Goal: Transaction & Acquisition: Subscribe to service/newsletter

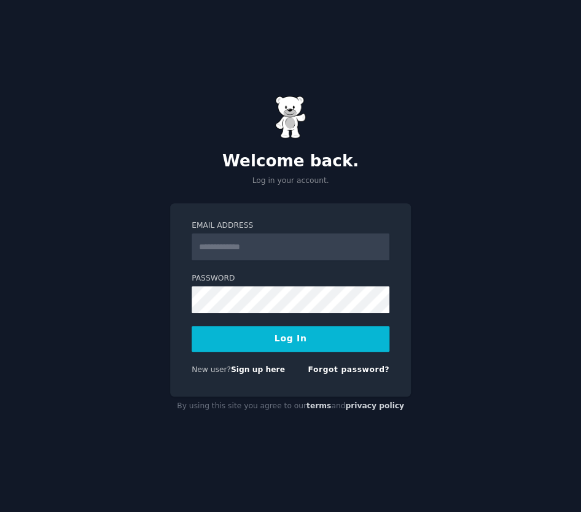
drag, startPoint x: 0, startPoint y: 0, endPoint x: 249, endPoint y: 242, distance: 347.2
click at [249, 242] on input "Email Address" at bounding box center [290, 246] width 198 height 27
type input "**********"
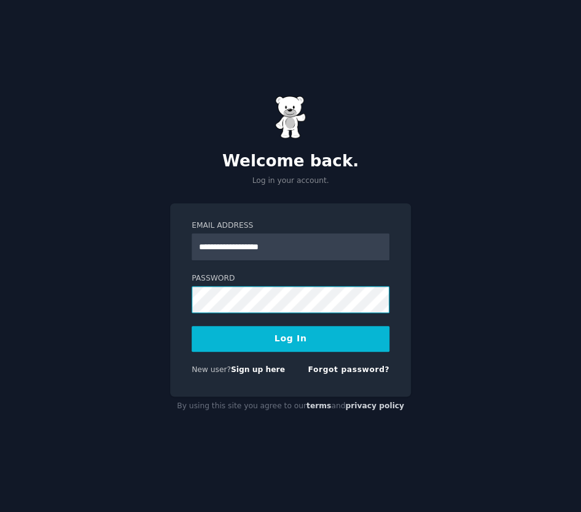
click at [189, 295] on div "**********" at bounding box center [290, 299] width 241 height 193
click at [210, 335] on button "Log In" at bounding box center [290, 339] width 198 height 26
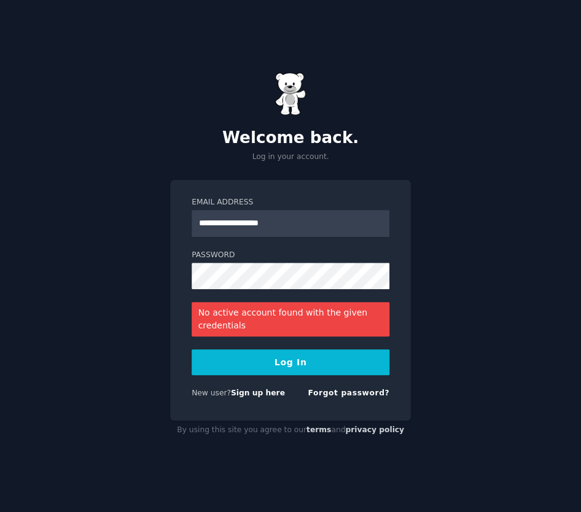
click at [288, 358] on button "Log In" at bounding box center [290, 362] width 198 height 26
click at [376, 430] on link "privacy policy" at bounding box center [374, 429] width 59 height 9
click at [248, 395] on link "Sign up here" at bounding box center [258, 393] width 54 height 9
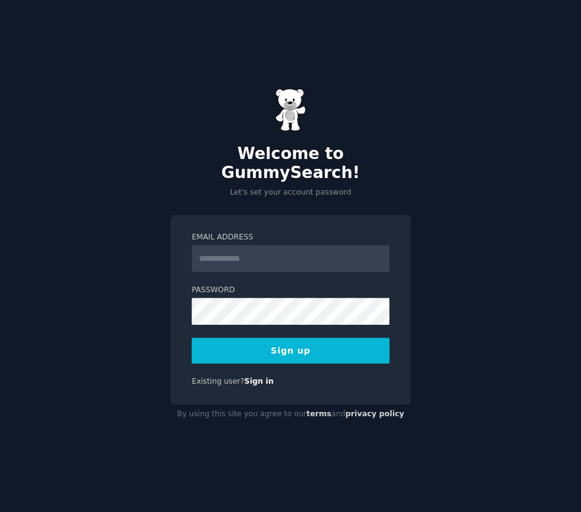
click at [273, 251] on input "Email Address" at bounding box center [290, 258] width 198 height 27
type input "**********"
click at [196, 339] on button "Sign up" at bounding box center [290, 351] width 198 height 26
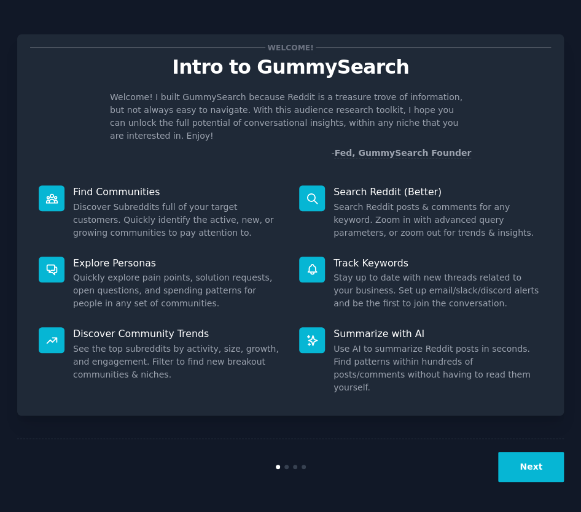
click at [525, 467] on button "Next" at bounding box center [531, 467] width 66 height 30
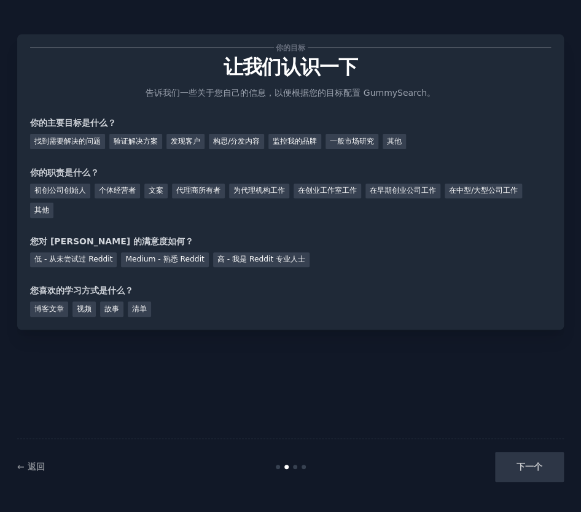
click at [376, 306] on div "博客文章 视频 故事 清单" at bounding box center [290, 307] width 520 height 20
click at [525, 459] on div "下一个" at bounding box center [472, 467] width 182 height 30
click at [524, 477] on div "下一个" at bounding box center [472, 467] width 182 height 30
click at [33, 465] on font "← 返回" at bounding box center [31, 467] width 28 height 10
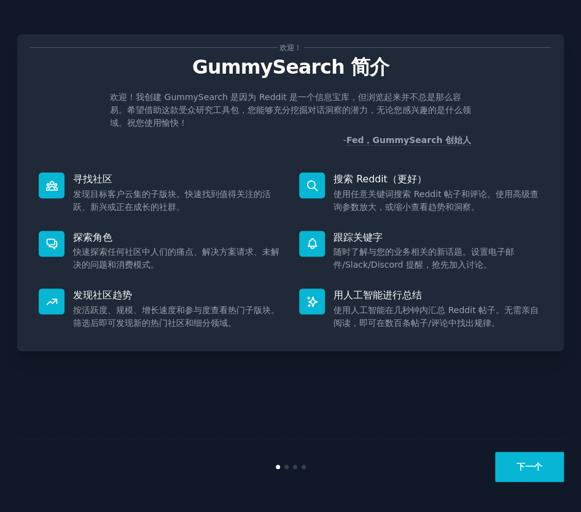
click at [522, 465] on font "下一个" at bounding box center [529, 467] width 26 height 10
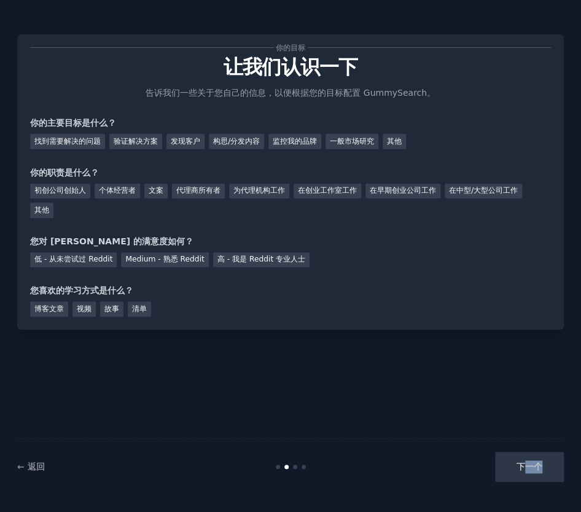
click at [522, 465] on div "下一个" at bounding box center [472, 467] width 182 height 30
click at [522, 460] on div "下一个" at bounding box center [472, 467] width 182 height 30
click at [524, 456] on div "下一个" at bounding box center [472, 467] width 182 height 30
click at [88, 311] on font "视频" at bounding box center [84, 308] width 15 height 9
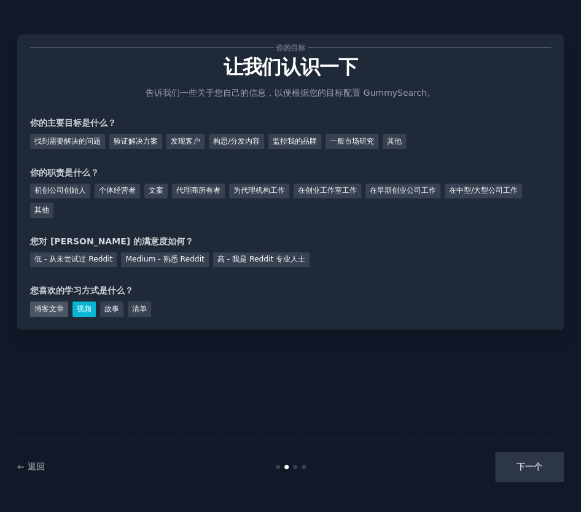
click at [46, 307] on font "博客文章" at bounding box center [48, 308] width 29 height 9
click at [81, 309] on font "视频" at bounding box center [84, 308] width 15 height 9
click at [109, 312] on font "故事" at bounding box center [111, 308] width 15 height 9
click at [139, 309] on font "清单" at bounding box center [139, 308] width 15 height 9
click at [69, 143] on font "找到需要解决的问题" at bounding box center [67, 141] width 66 height 9
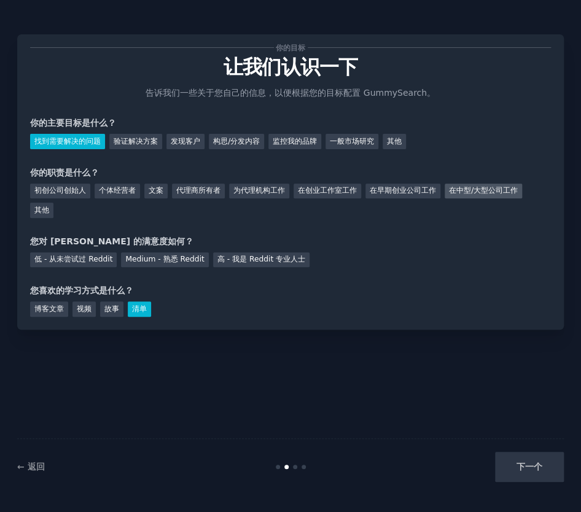
click at [483, 186] on font "在中型/大型公司工作" at bounding box center [483, 190] width 69 height 9
click at [87, 258] on font "低 - 从未尝试过 Reddit" at bounding box center [73, 259] width 78 height 9
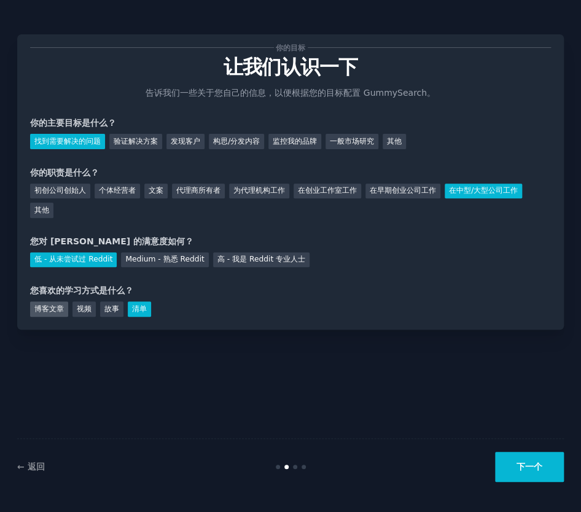
click at [64, 309] on font "博客文章" at bounding box center [48, 308] width 29 height 9
click at [530, 472] on button "下一个" at bounding box center [529, 467] width 69 height 30
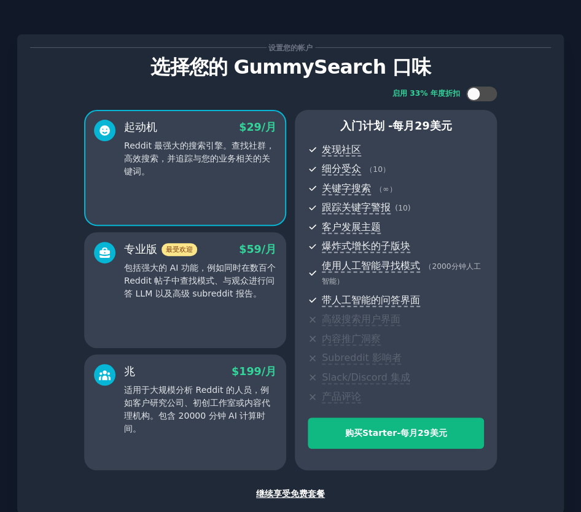
click at [289, 491] on font "继续享受免费套餐" at bounding box center [290, 494] width 69 height 10
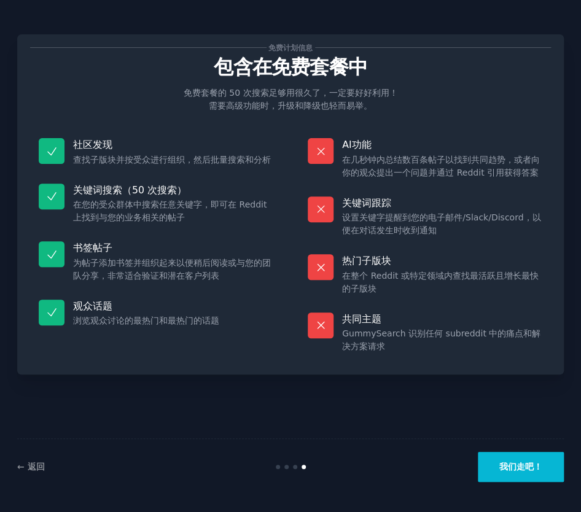
click at [524, 463] on font "我们走吧！" at bounding box center [520, 467] width 43 height 10
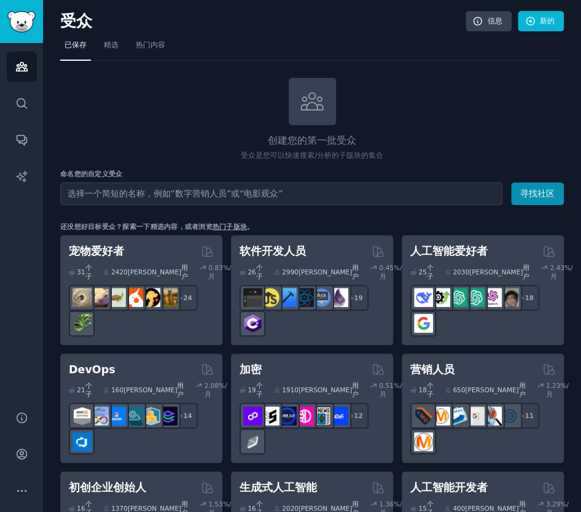
drag, startPoint x: 579, startPoint y: 132, endPoint x: 678, endPoint y: 135, distance: 98.2
click at [580, 135] on html "Help 受众 搜索 对话 人工智能报告 帮助 帐户 更多的 受众 信息 新的 已保存 精选 热门内容 创建您的第一批受众 受众是您可以快速搜索/分析的子版块…" at bounding box center [290, 256] width 581 height 512
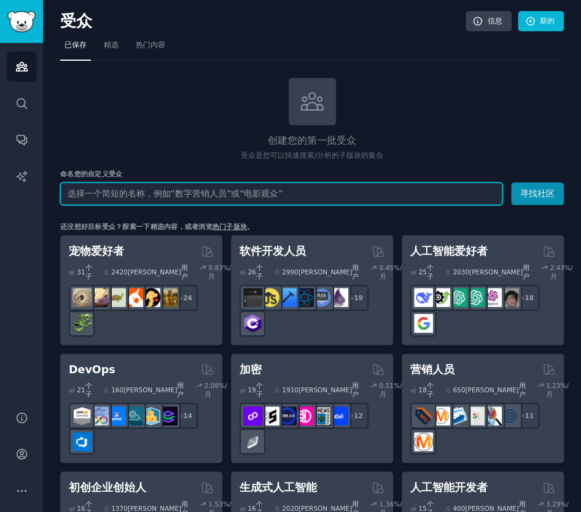
click at [241, 192] on input "text" at bounding box center [281, 193] width 442 height 23
type input "Momcozy"
click at [511, 182] on button "寻找社区" at bounding box center [537, 193] width 53 height 23
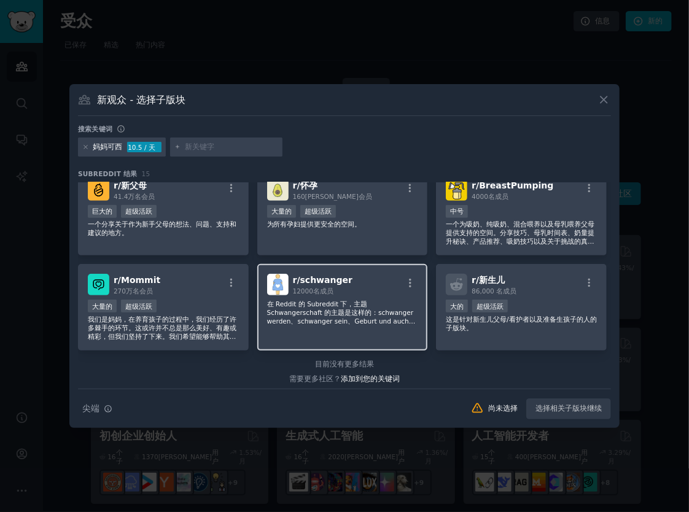
scroll to position [300, 0]
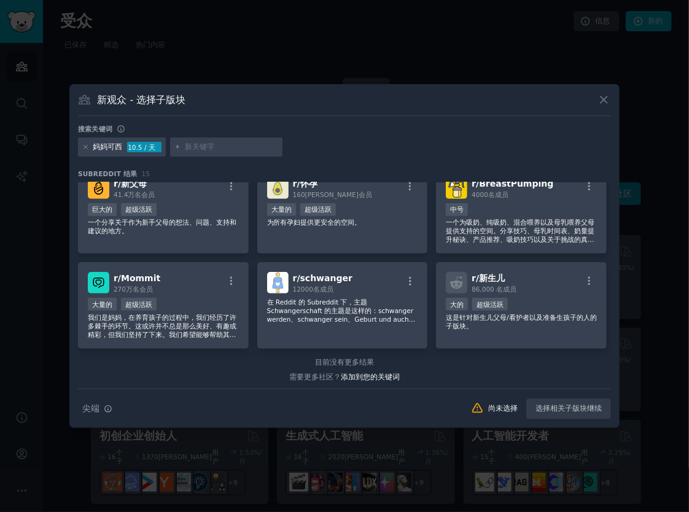
click at [580, 106] on button at bounding box center [604, 100] width 14 height 14
